Goal: Task Accomplishment & Management: Use online tool/utility

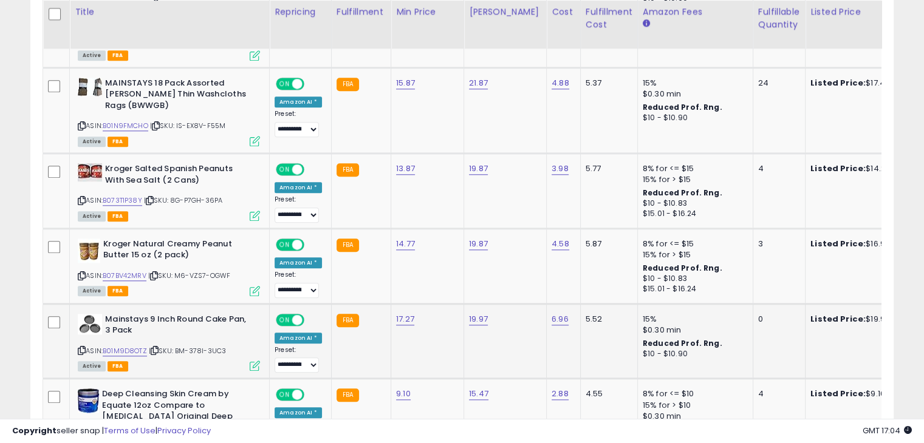
scroll to position [1231, 0]
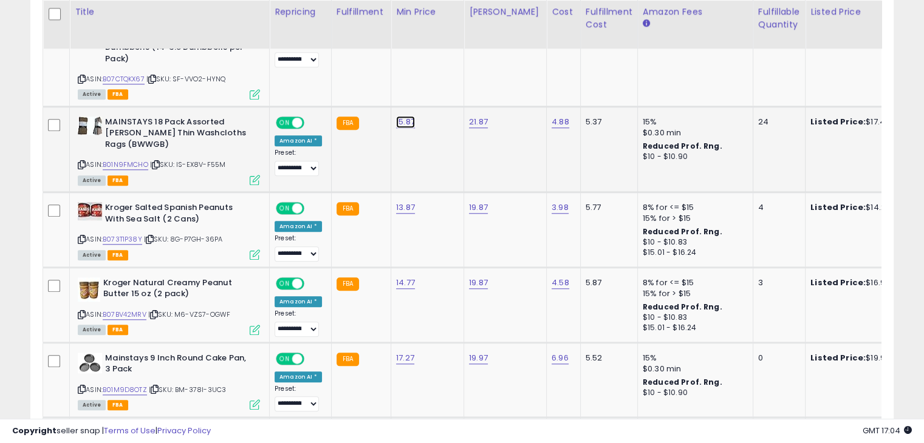
click at [397, 116] on link "15.87" at bounding box center [405, 122] width 19 height 12
type input "*****"
click at [439, 79] on icon "submit" at bounding box center [434, 76] width 7 height 7
click at [129, 234] on link "B073T1P38Y" at bounding box center [122, 239] width 39 height 10
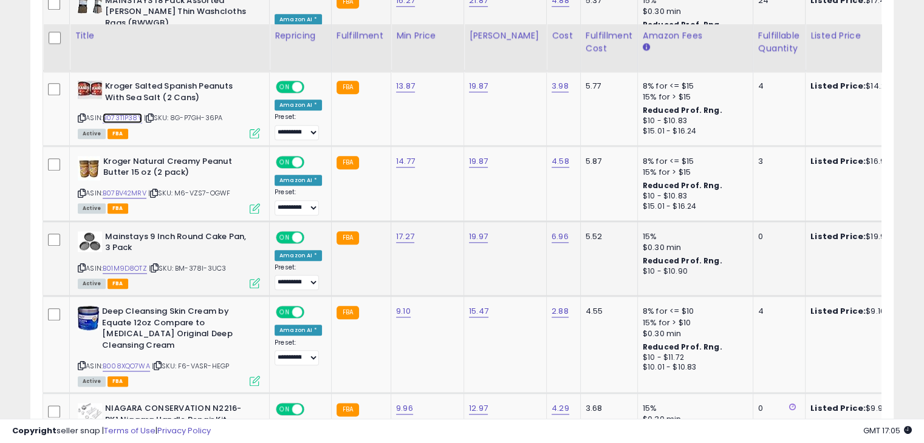
scroll to position [1413, 0]
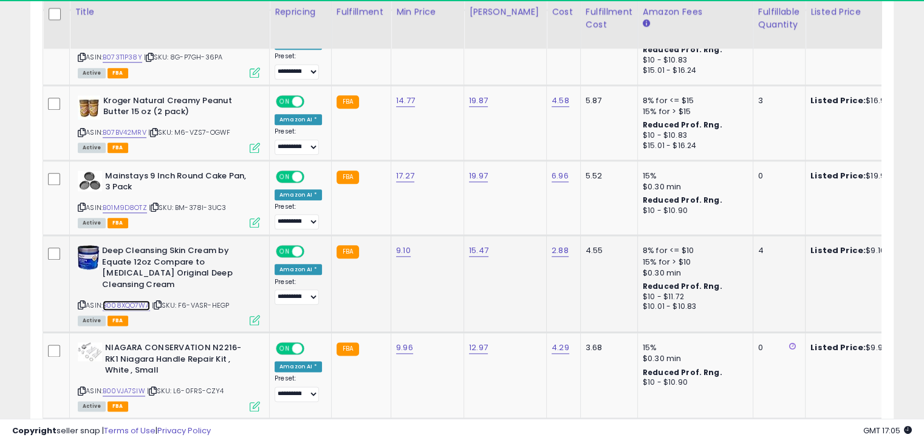
click at [134, 301] on link "B008XQO7WA" at bounding box center [126, 306] width 47 height 10
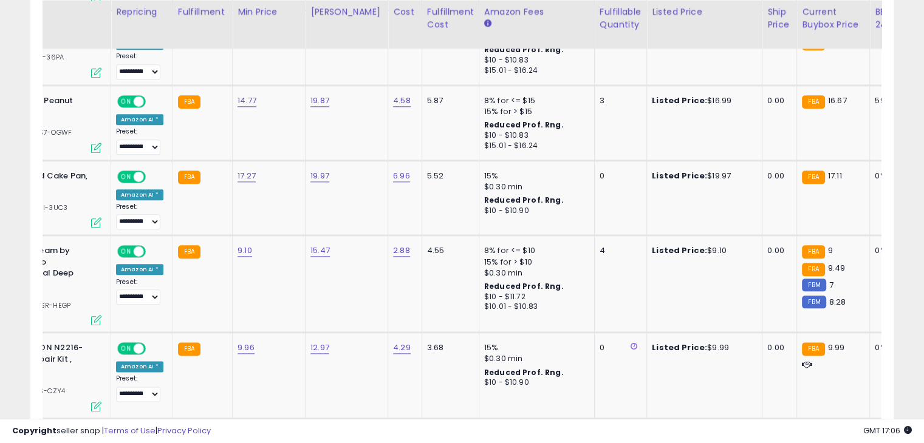
scroll to position [0, 160]
click at [239, 245] on link "9.10" at bounding box center [243, 251] width 15 height 12
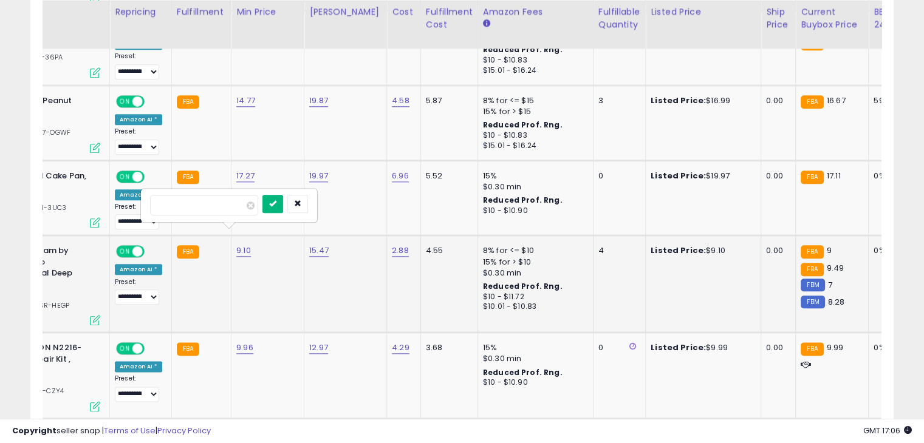
type input "****"
click at [276, 207] on icon "submit" at bounding box center [272, 203] width 7 height 7
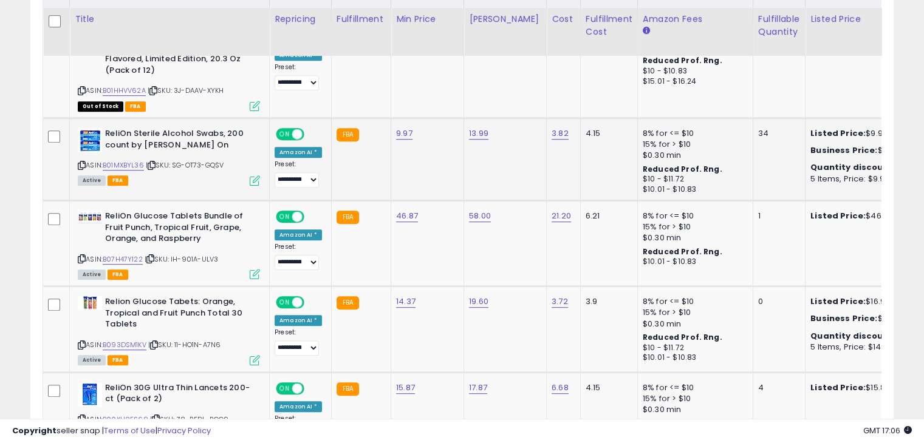
scroll to position [623, 0]
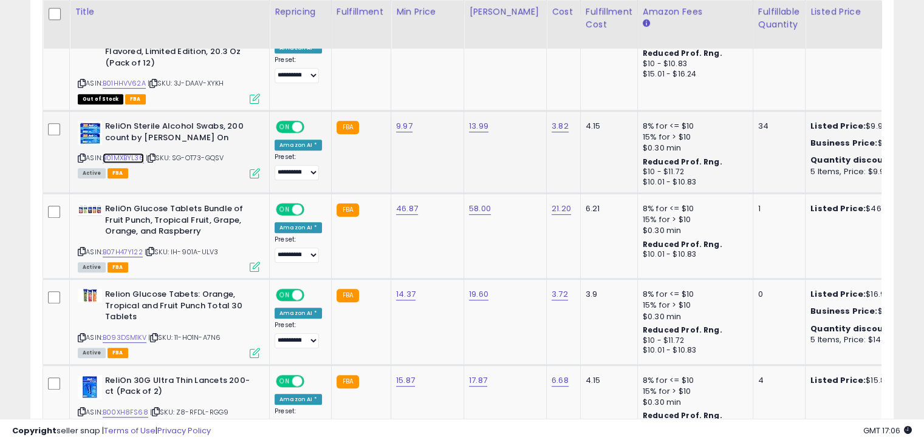
click at [133, 155] on link "B01MXBYL36" at bounding box center [123, 158] width 41 height 10
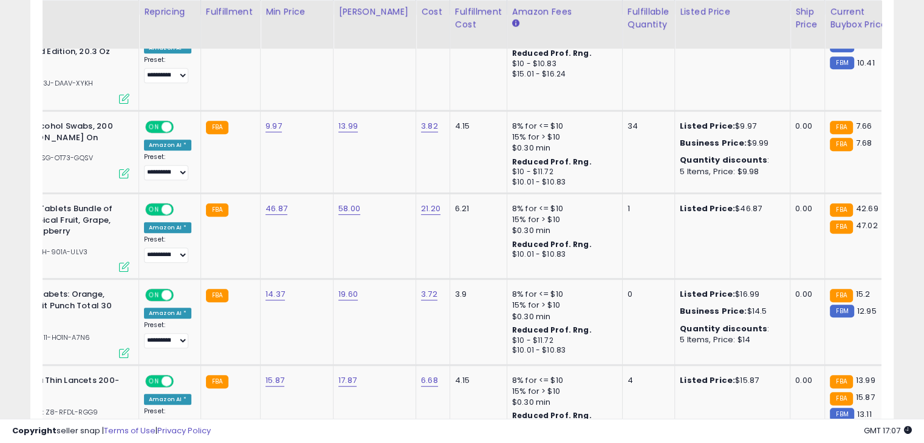
scroll to position [0, 58]
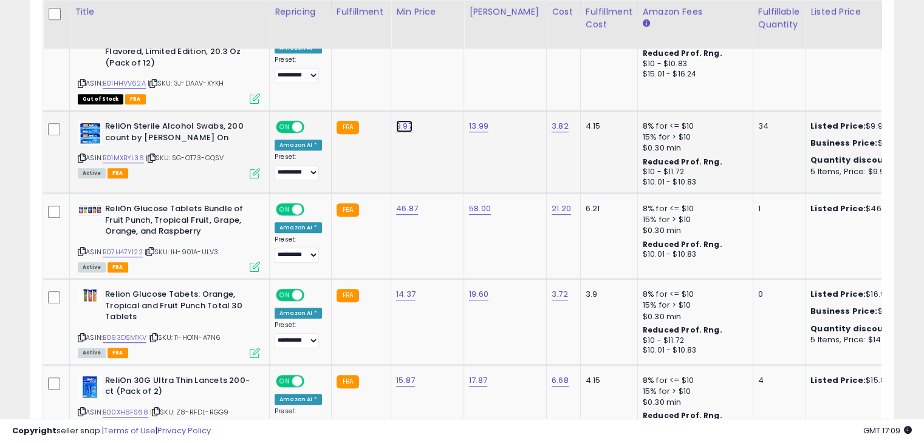
click at [406, 125] on link "9.97" at bounding box center [404, 126] width 16 height 12
type input "*"
type input "*****"
click at [437, 95] on icon "submit" at bounding box center [433, 95] width 7 height 7
click at [132, 251] on link "B07H47Y122" at bounding box center [123, 252] width 40 height 10
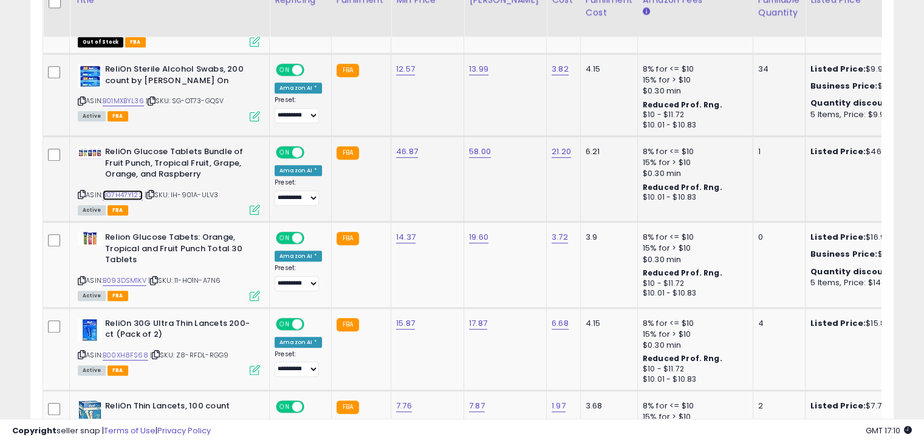
scroll to position [684, 0]
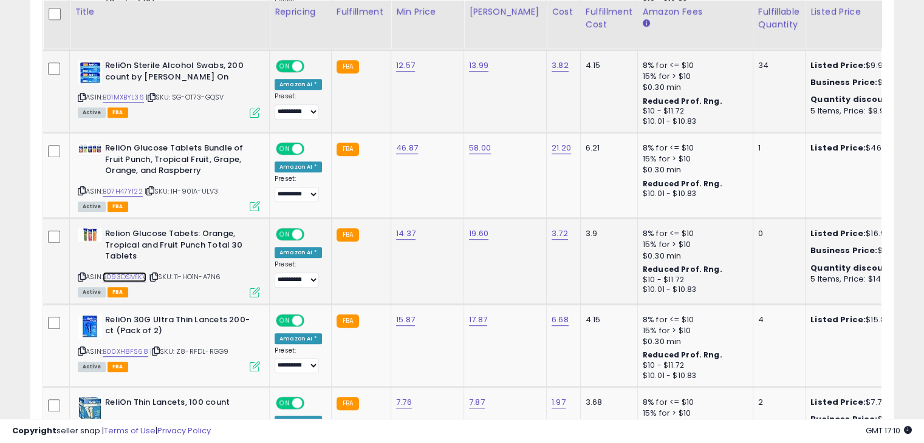
click at [132, 275] on link "B093DSM1KV" at bounding box center [125, 277] width 44 height 10
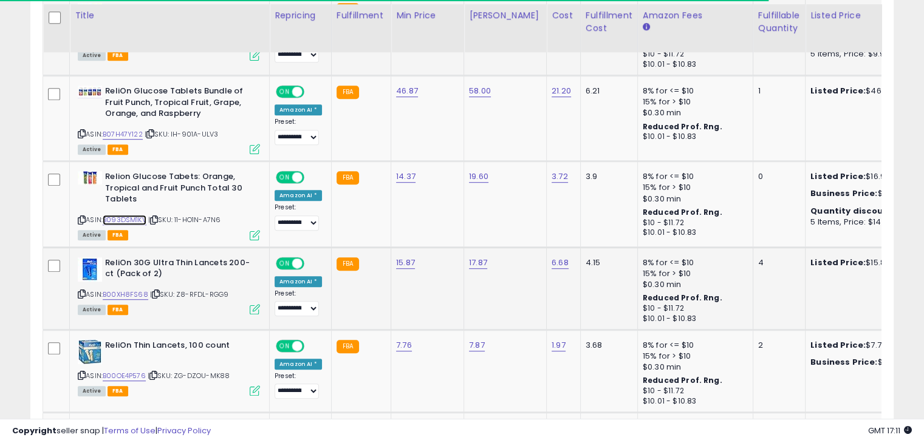
scroll to position [745, 0]
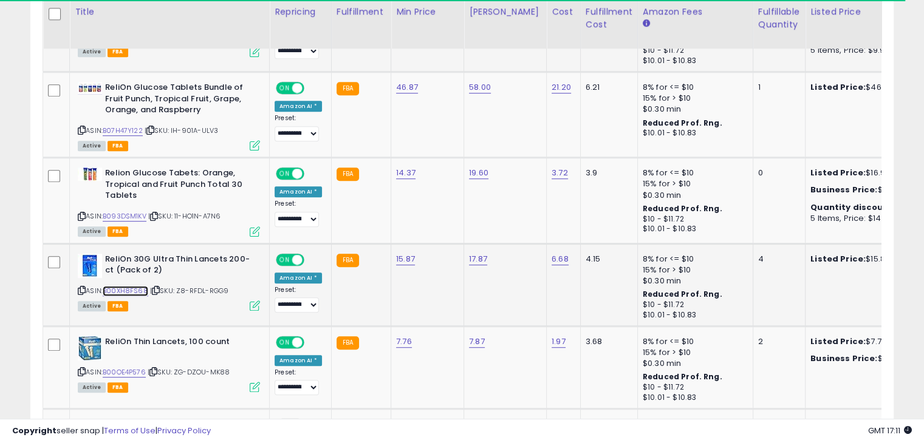
click at [129, 288] on link "B00XH8FS68" at bounding box center [126, 291] width 46 height 10
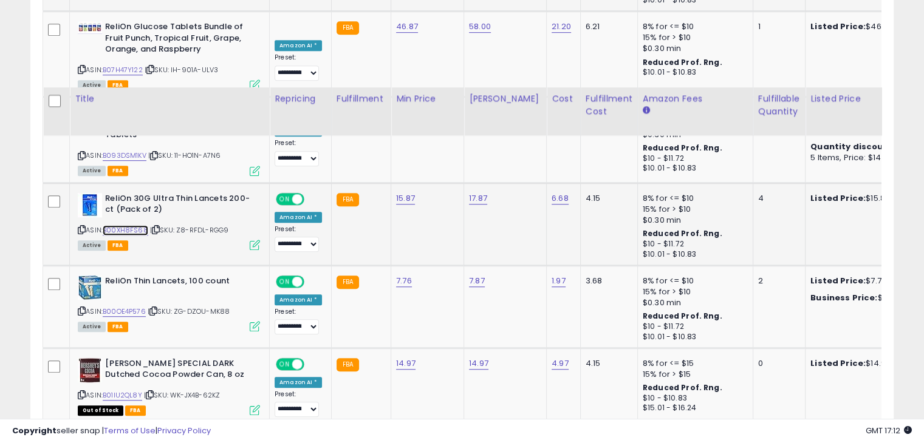
scroll to position [927, 0]
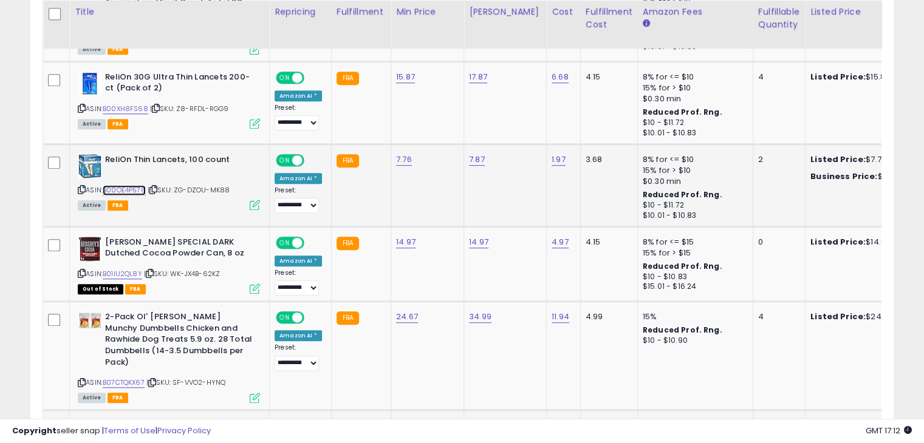
click at [131, 186] on link "B00OE4P576" at bounding box center [124, 190] width 43 height 10
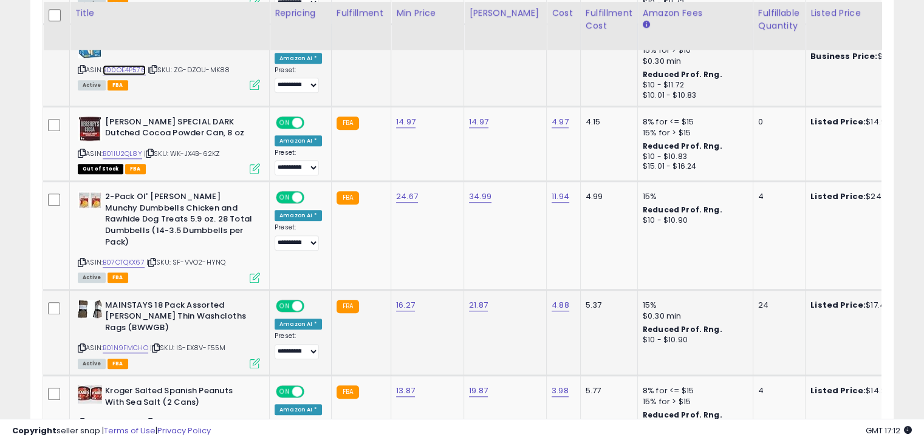
scroll to position [1048, 0]
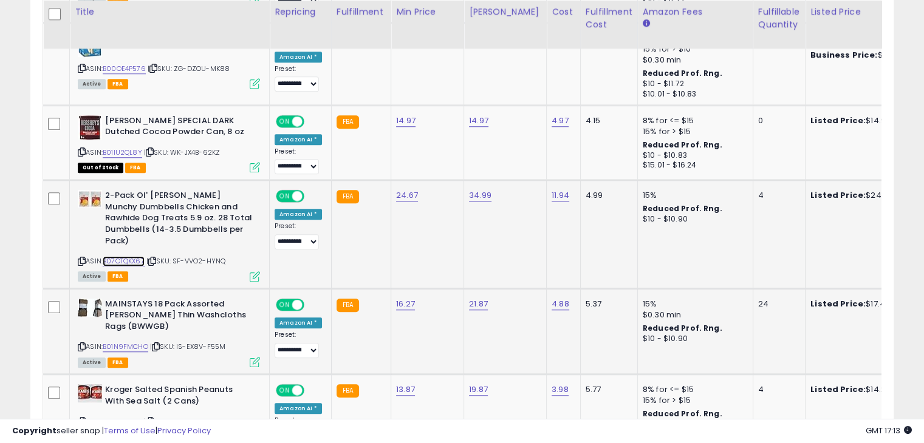
click at [135, 256] on link "B07CTQKX67" at bounding box center [124, 261] width 42 height 10
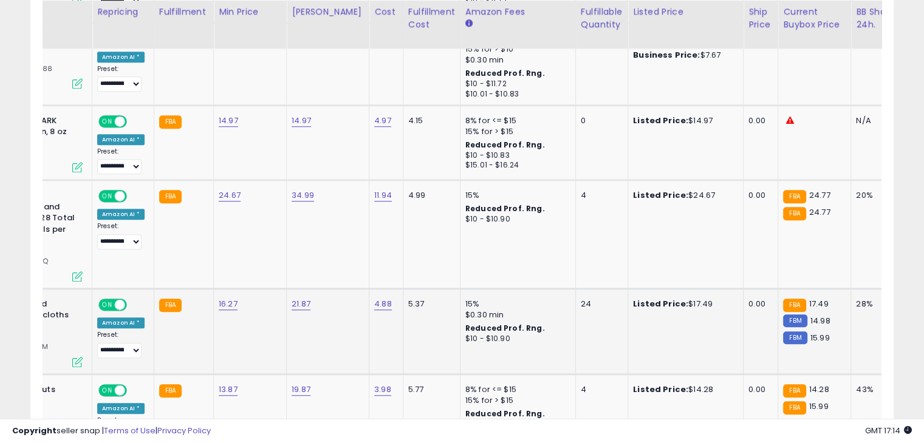
scroll to position [0, 0]
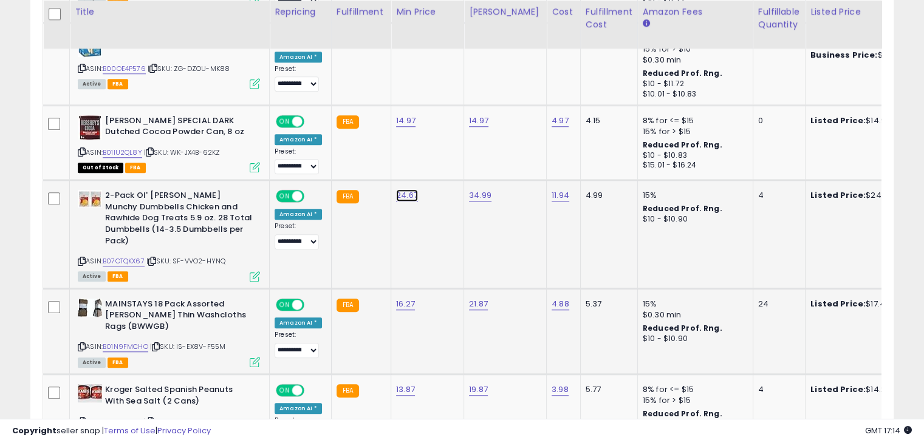
click at [406, 193] on link "24.67" at bounding box center [407, 196] width 22 height 12
type input "*****"
click at [446, 166] on button "submit" at bounding box center [435, 163] width 21 height 18
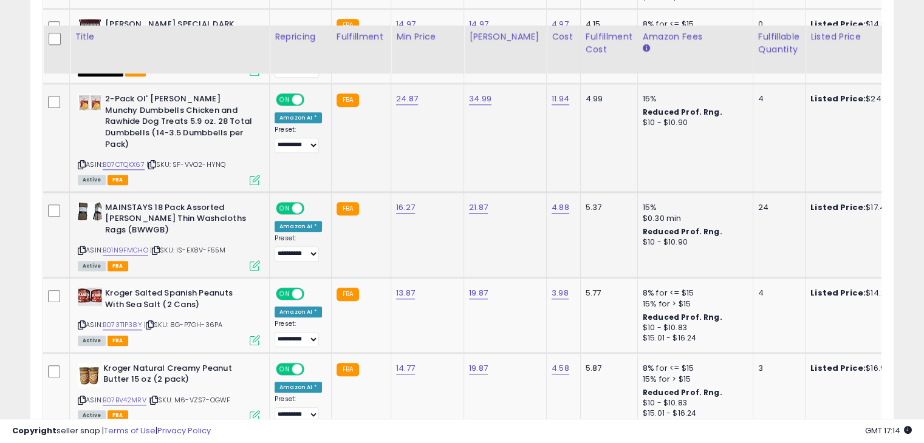
scroll to position [1170, 0]
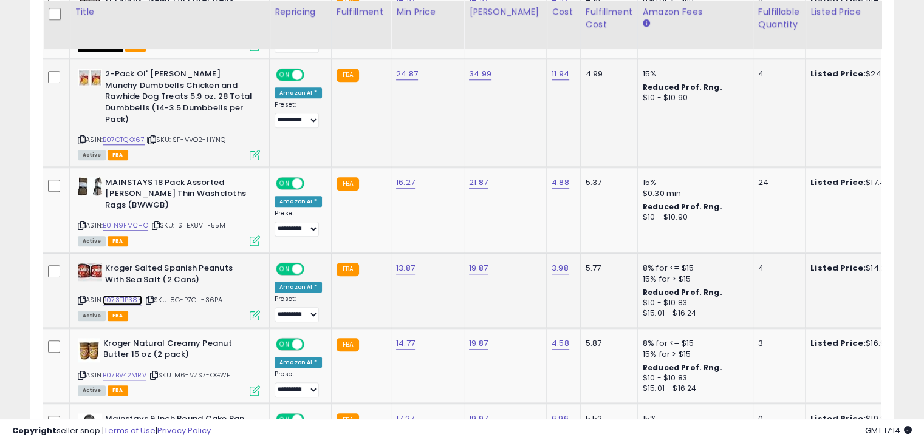
click at [123, 295] on link "B073T1P38Y" at bounding box center [122, 300] width 39 height 10
click at [401, 262] on link "13.87" at bounding box center [405, 268] width 19 height 12
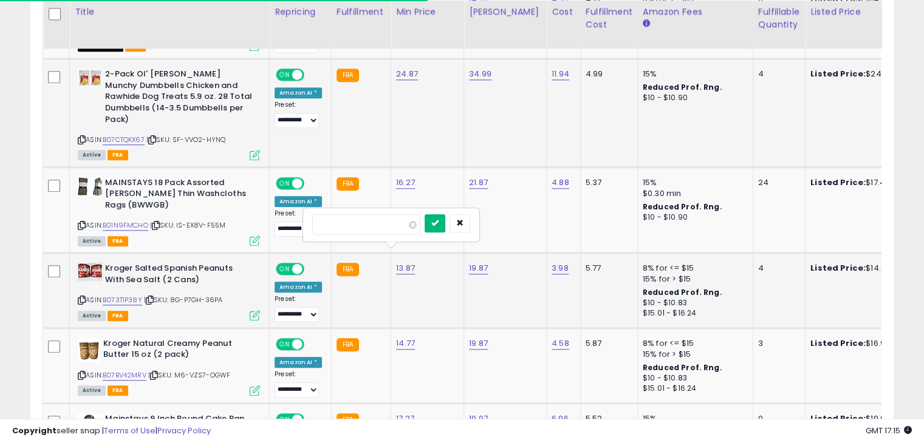
type input "*****"
click at [439, 224] on icon "submit" at bounding box center [434, 222] width 7 height 7
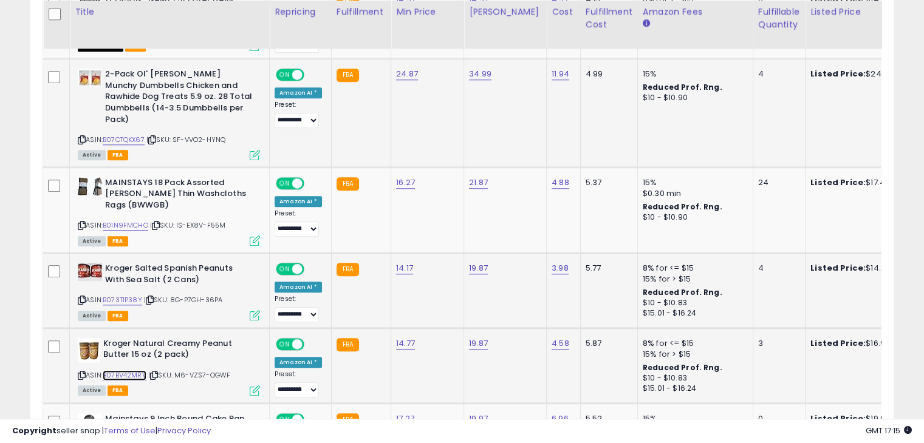
click at [131, 371] on link "B07BV42MRV" at bounding box center [125, 376] width 44 height 10
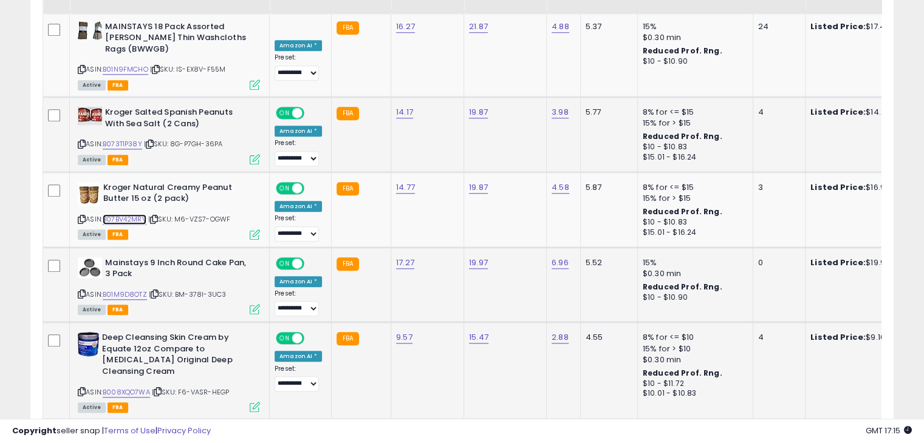
scroll to position [1352, 0]
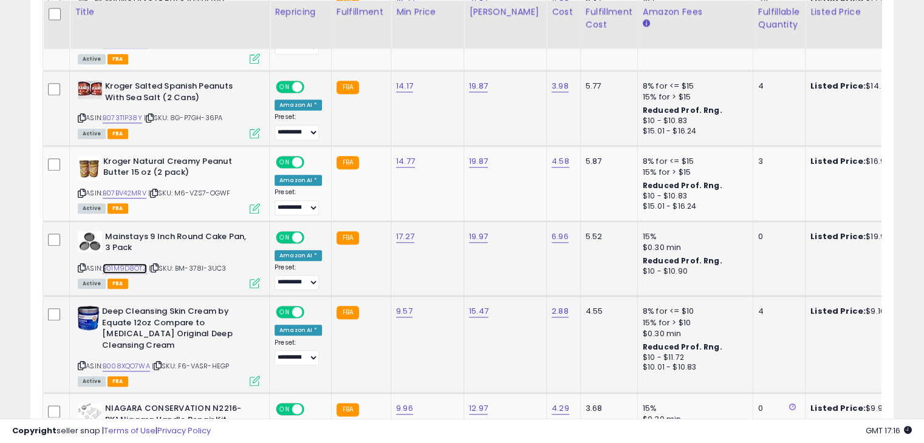
click at [132, 264] on link "B01M9D8OTZ" at bounding box center [125, 269] width 44 height 10
click at [403, 231] on link "17.27" at bounding box center [405, 237] width 18 height 12
type input "*****"
click at [438, 193] on icon "submit" at bounding box center [434, 189] width 7 height 7
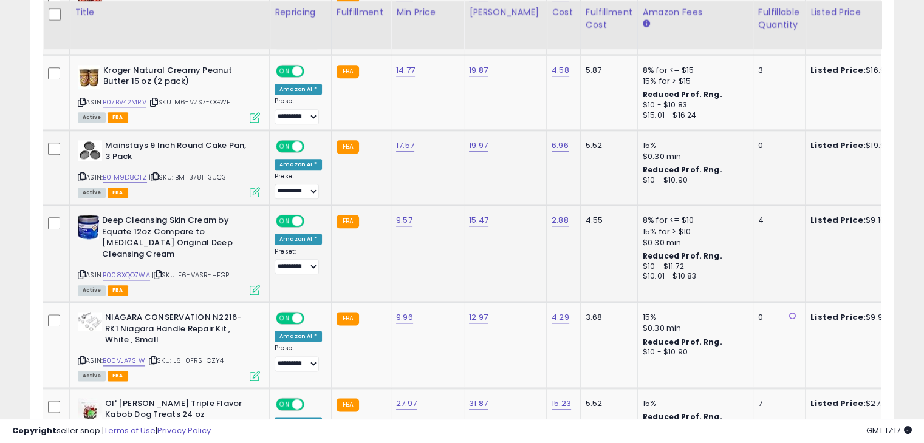
scroll to position [1474, 0]
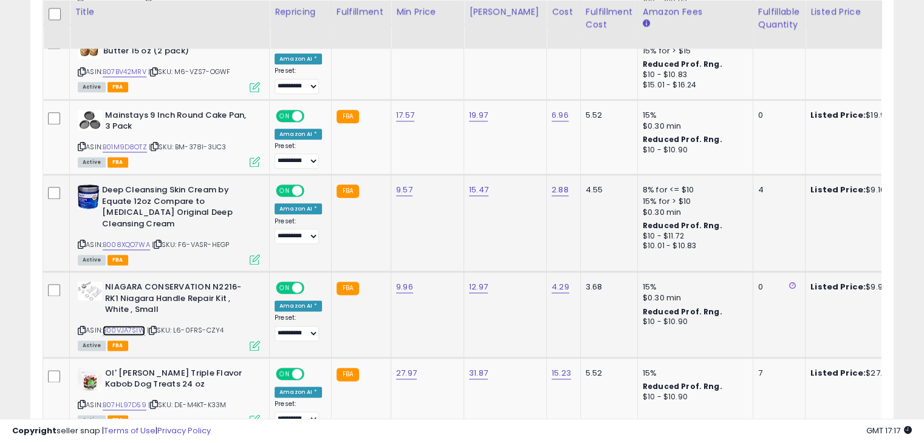
click at [129, 326] on link "B00VJA7SIW" at bounding box center [124, 331] width 43 height 10
click at [402, 281] on link "9.96" at bounding box center [404, 287] width 17 height 12
type input "*"
type input "*****"
click at [444, 231] on button "submit" at bounding box center [433, 229] width 21 height 18
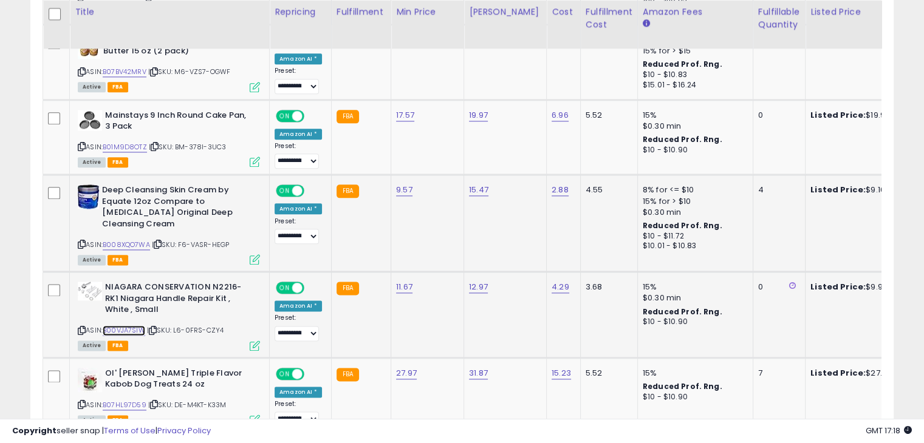
click at [134, 326] on link "B00VJA7SIW" at bounding box center [124, 331] width 43 height 10
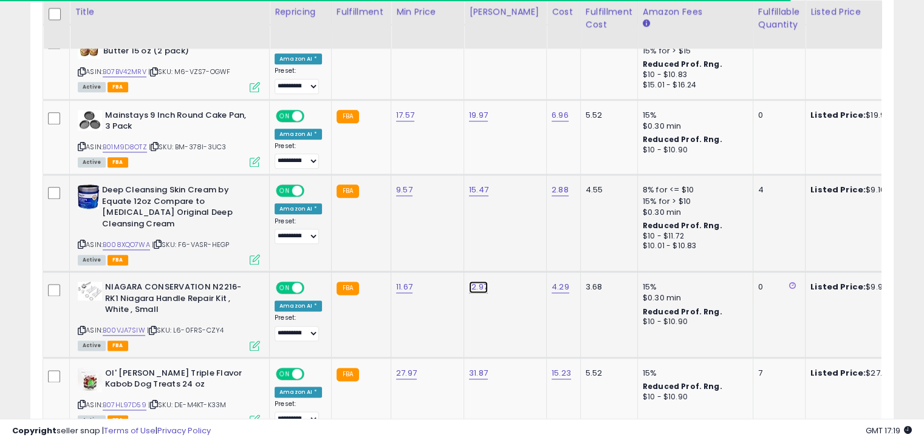
click at [474, 281] on link "12.97" at bounding box center [478, 287] width 19 height 12
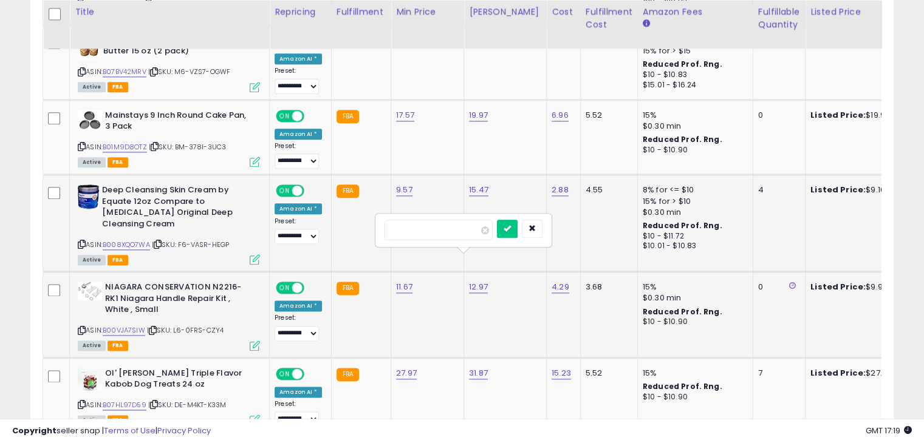
type input "*"
type input "*****"
click at [511, 229] on icon "submit" at bounding box center [507, 228] width 7 height 7
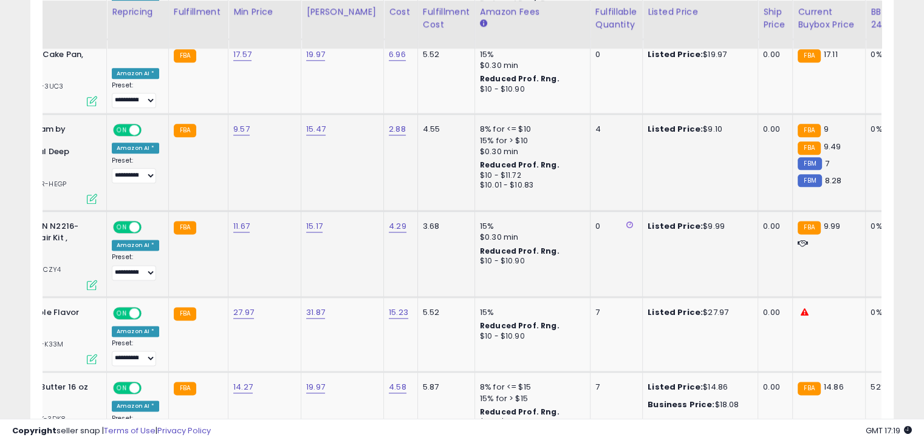
scroll to position [0, 0]
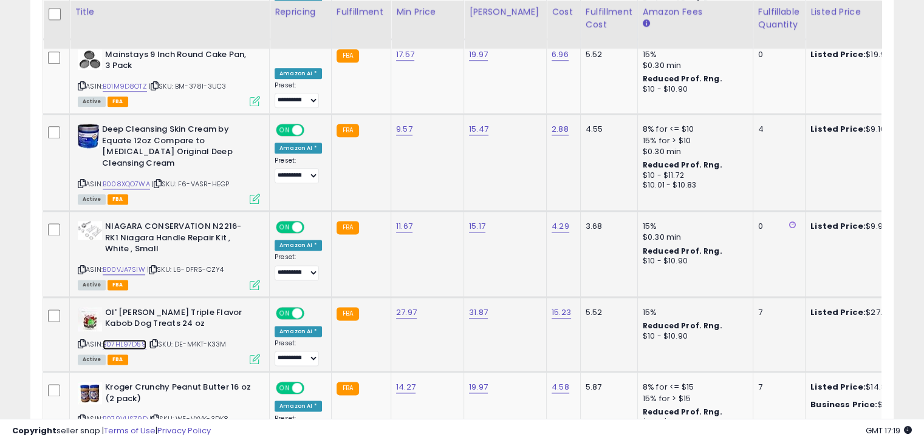
click at [137, 340] on link "B07HL97D59" at bounding box center [125, 345] width 44 height 10
click at [405, 307] on link "27.97" at bounding box center [406, 313] width 21 height 12
type input "*****"
click at [446, 258] on button "submit" at bounding box center [435, 254] width 21 height 18
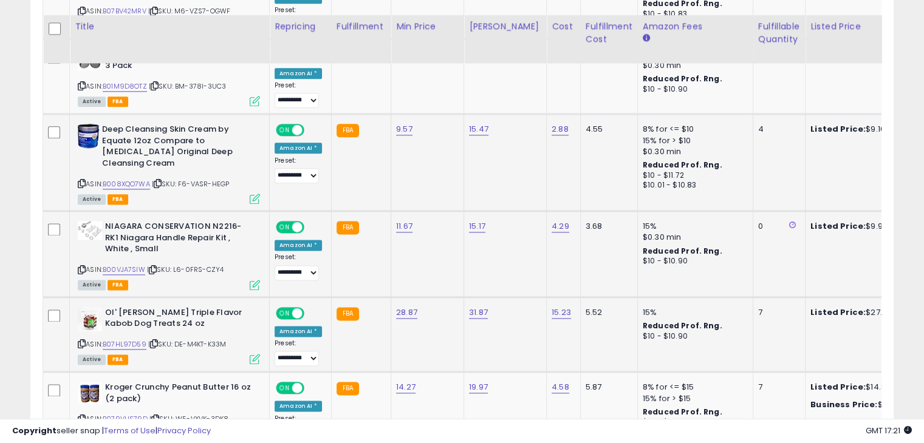
scroll to position [1595, 0]
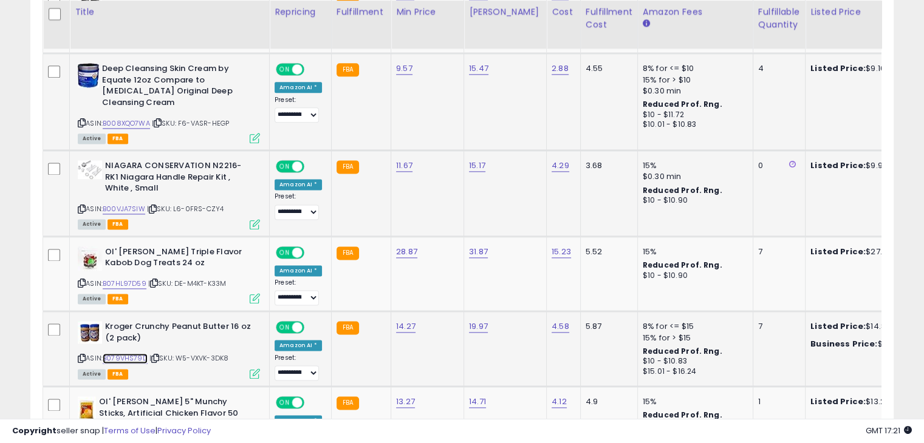
click at [118, 354] on link "B079VHS79D" at bounding box center [125, 359] width 45 height 10
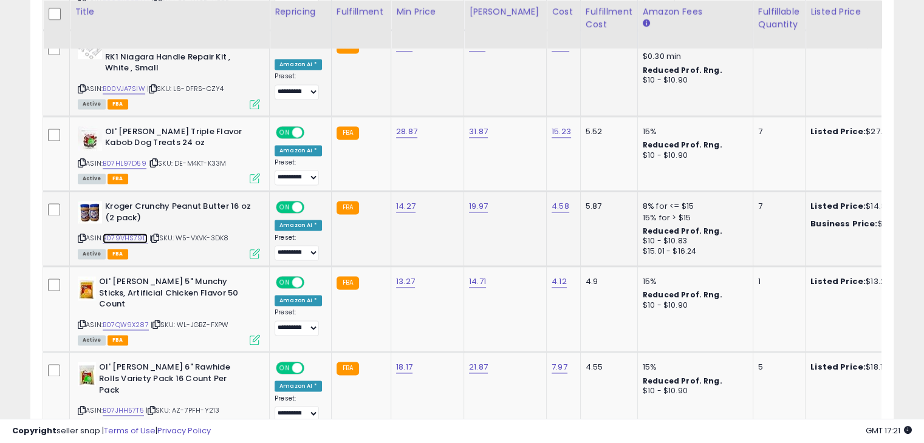
scroll to position [1717, 0]
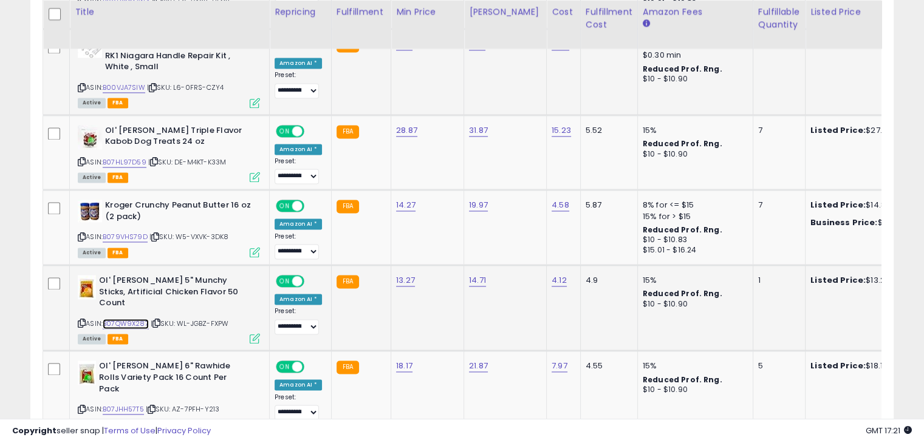
click at [129, 319] on link "B07QW9X287" at bounding box center [126, 324] width 46 height 10
click at [406, 275] on link "13.27" at bounding box center [405, 281] width 19 height 12
type input "*****"
click at [438, 223] on icon "submit" at bounding box center [434, 220] width 7 height 7
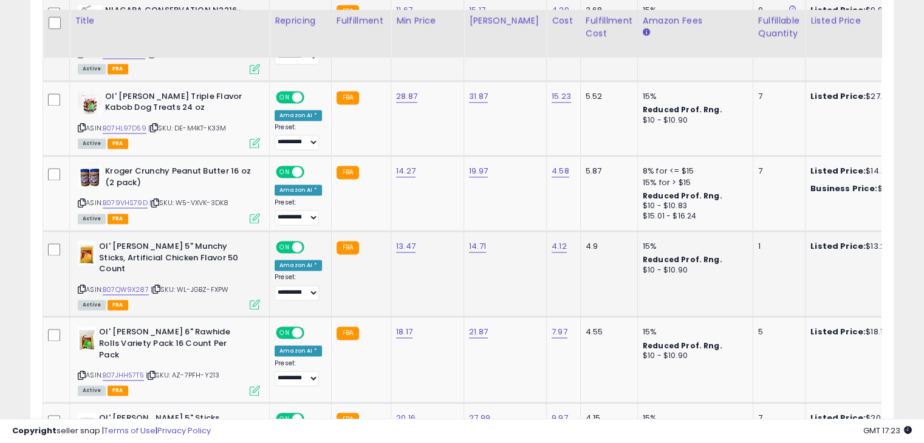
scroll to position [1777, 0]
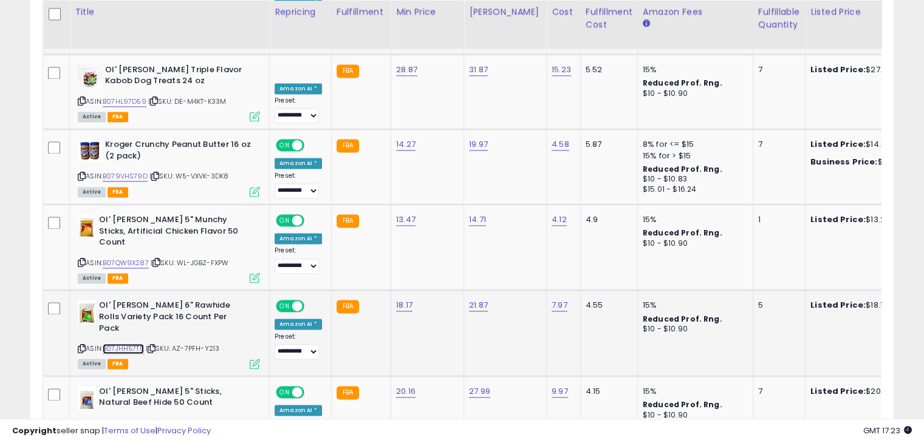
click at [134, 344] on link "B07JHH57T5" at bounding box center [123, 349] width 41 height 10
click at [398, 299] on link "18.17" at bounding box center [404, 305] width 16 height 12
type input "*****"
click at [437, 232] on icon "submit" at bounding box center [433, 233] width 7 height 7
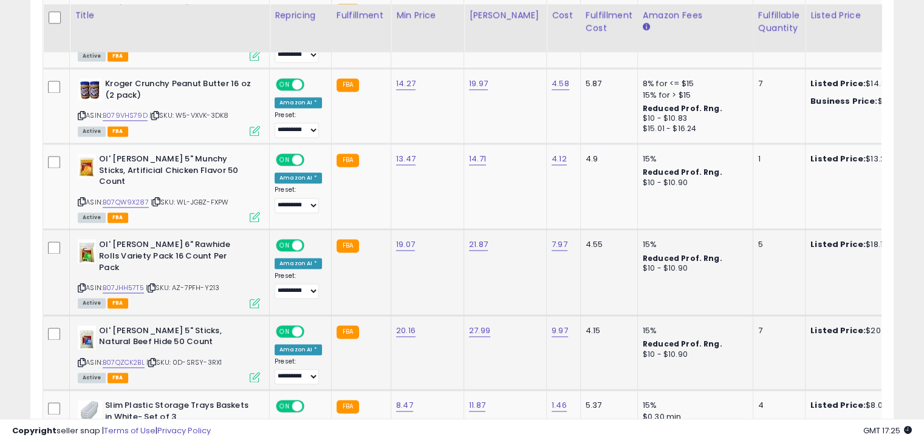
scroll to position [1899, 0]
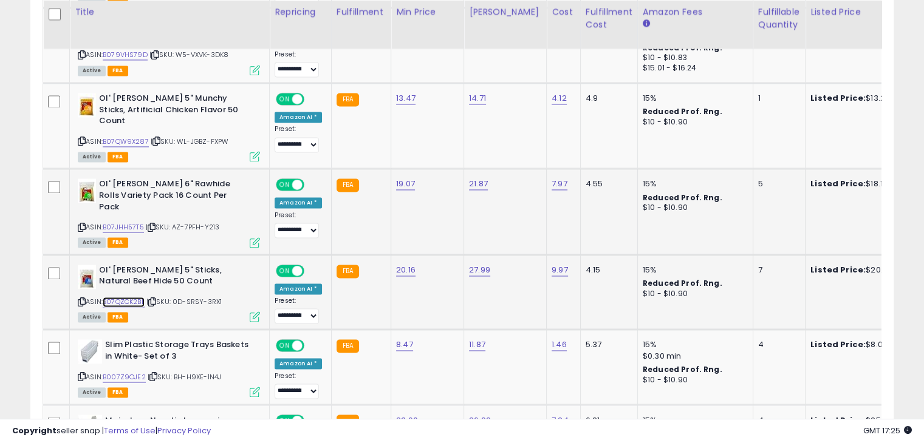
click at [130, 297] on link "B07QZCK2BL" at bounding box center [124, 302] width 42 height 10
click at [398, 264] on link "20.16" at bounding box center [405, 270] width 19 height 12
type input "*****"
click at [439, 186] on icon "submit" at bounding box center [434, 186] width 7 height 7
click at [135, 372] on link "B007Z9OJE2" at bounding box center [124, 377] width 43 height 10
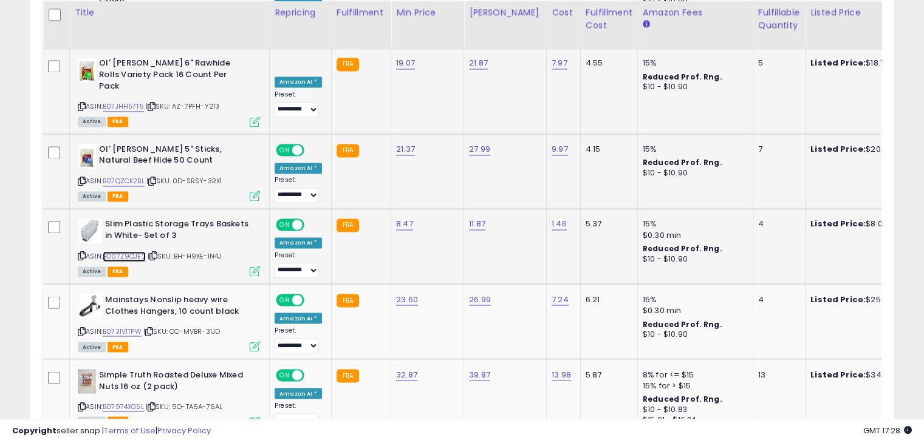
scroll to position [2020, 0]
click at [130, 326] on link "B0731V1TPW" at bounding box center [122, 331] width 39 height 10
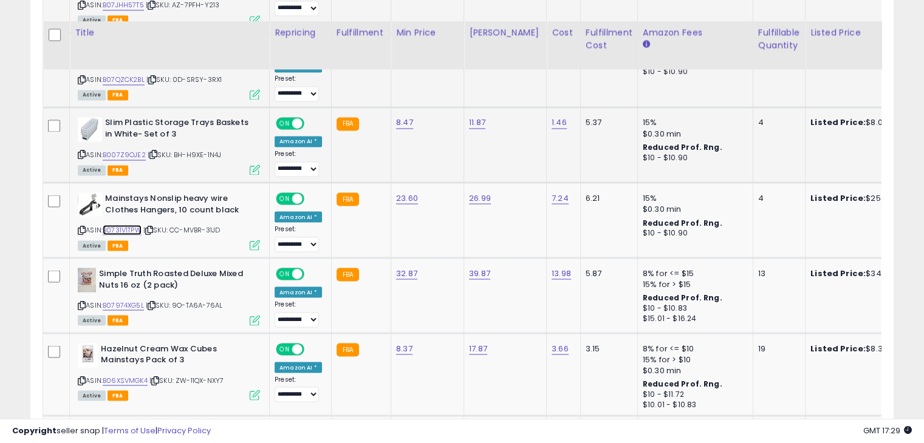
scroll to position [2142, 0]
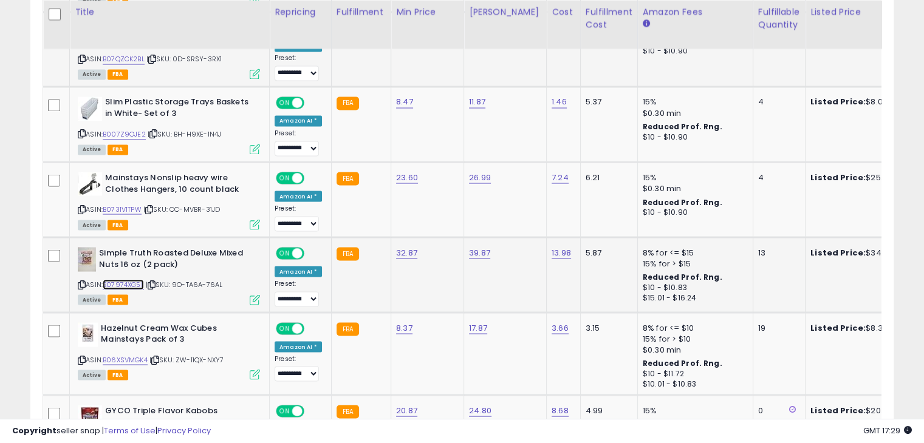
click at [121, 279] on link "B07974XG5L" at bounding box center [123, 284] width 41 height 10
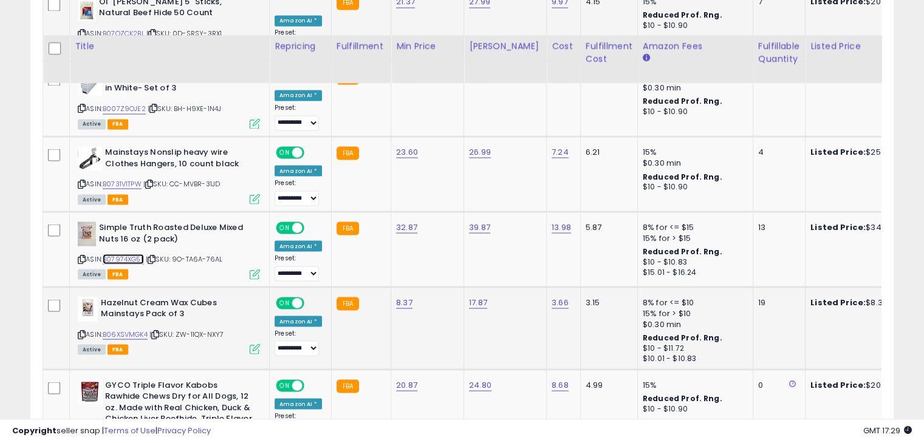
scroll to position [2202, 0]
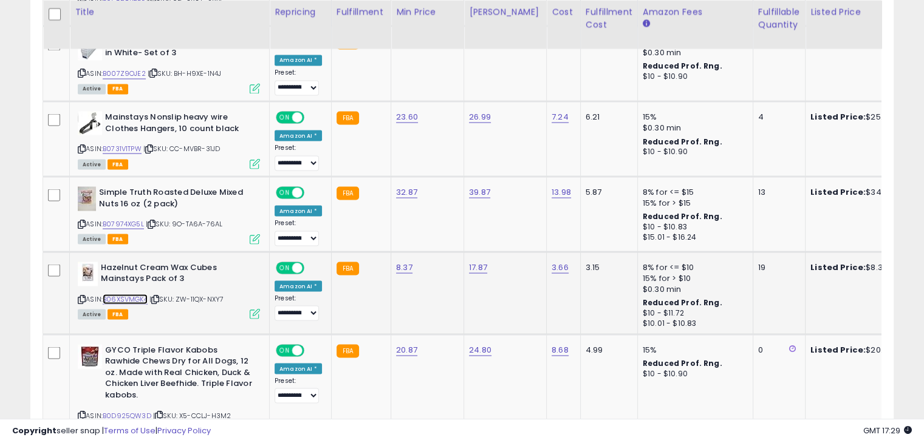
click at [133, 294] on link "B06XSVMGK4" at bounding box center [125, 299] width 45 height 10
click at [401, 261] on link "8.37" at bounding box center [404, 267] width 16 height 12
type input "****"
click at [437, 183] on icon "submit" at bounding box center [432, 181] width 7 height 7
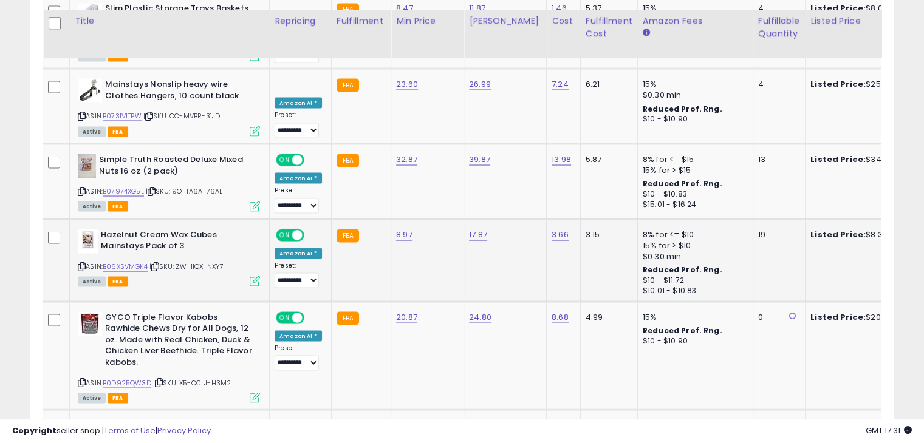
scroll to position [2263, 0]
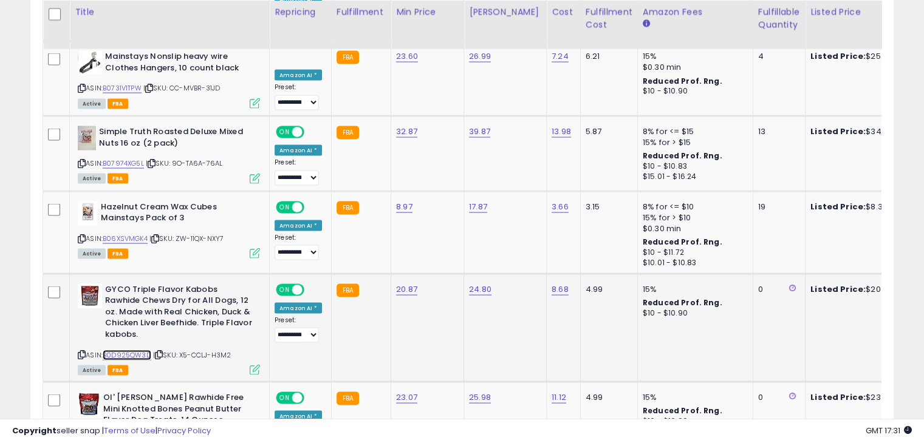
click at [131, 350] on link "B0D925QW3D" at bounding box center [127, 355] width 49 height 10
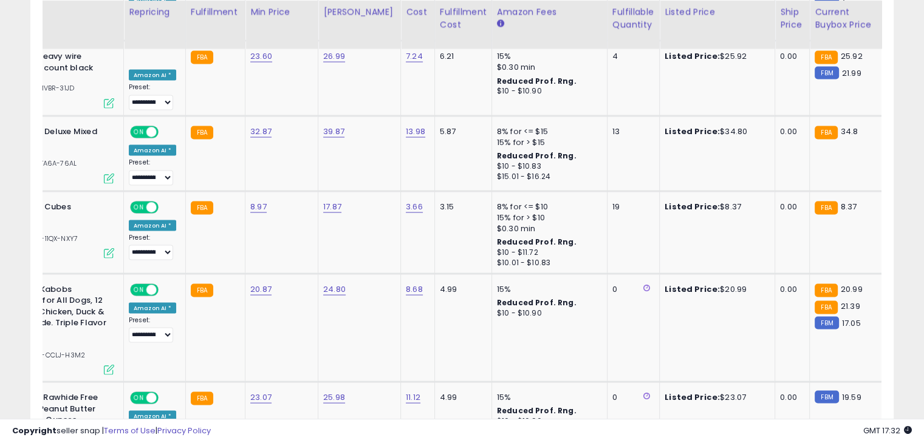
scroll to position [0, 76]
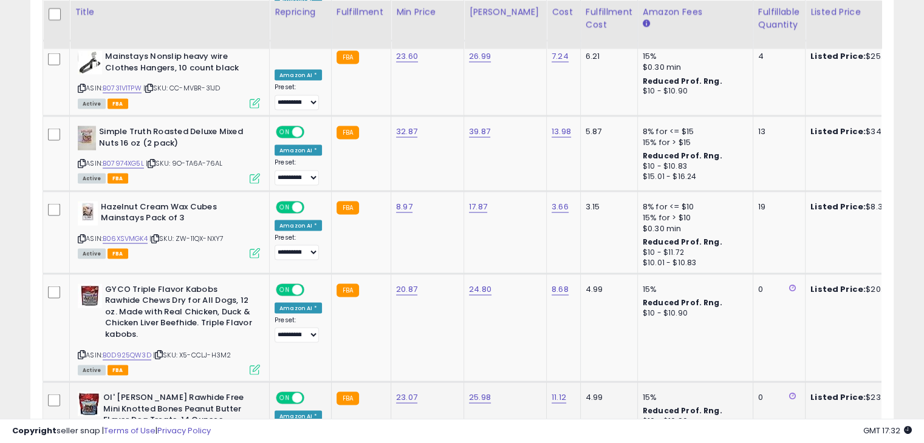
click at [131, 436] on link "B0F1X5PT95" at bounding box center [122, 441] width 39 height 10
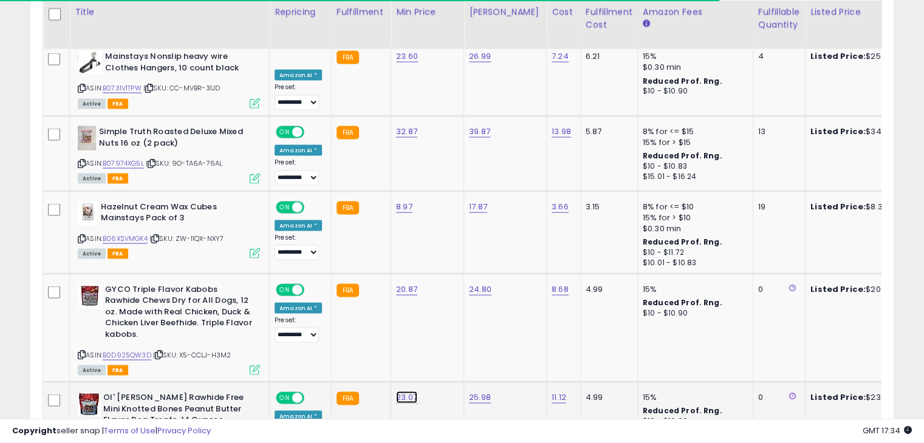
click at [400, 391] on link "23.07" at bounding box center [406, 397] width 21 height 12
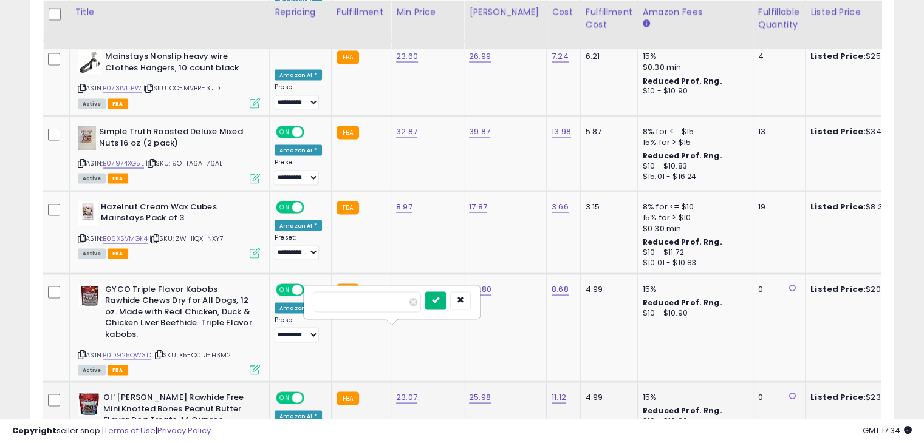
type input "*****"
click at [439, 299] on icon "submit" at bounding box center [435, 299] width 7 height 7
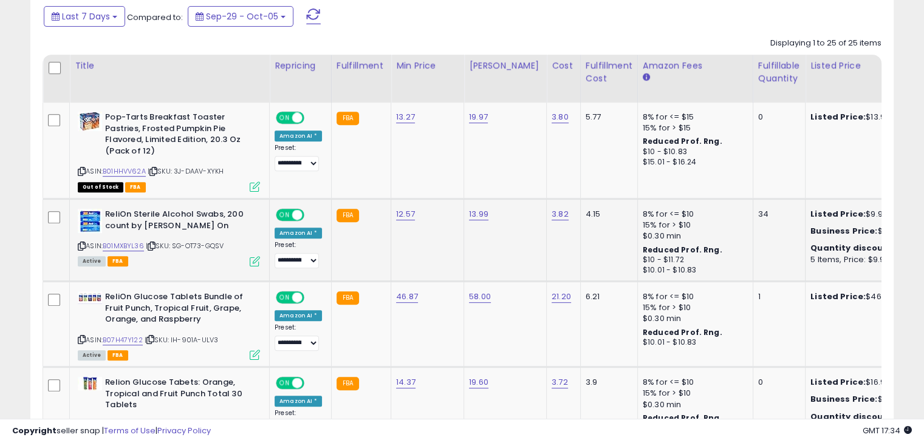
scroll to position [441, 0]
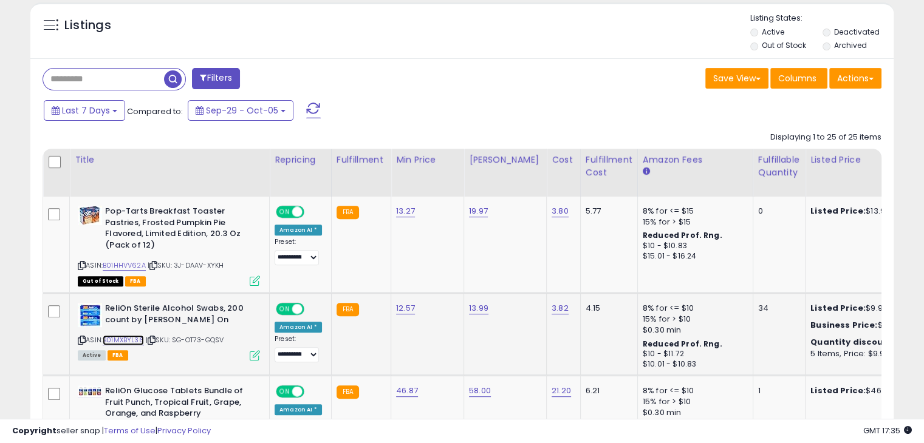
click at [128, 338] on link "B01MXBYL36" at bounding box center [123, 340] width 41 height 10
